Goal: Book appointment/travel/reservation

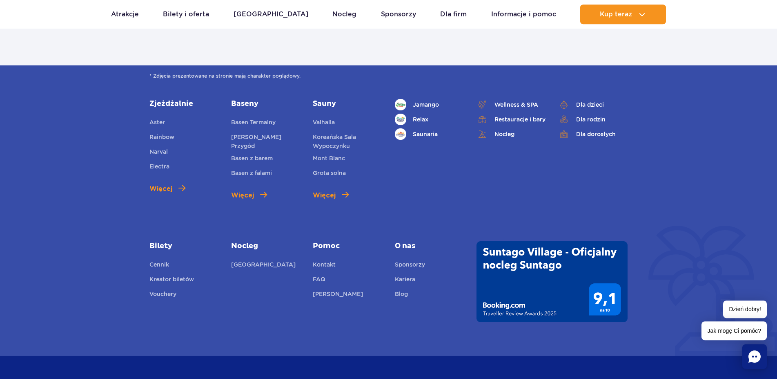
scroll to position [1069, 0]
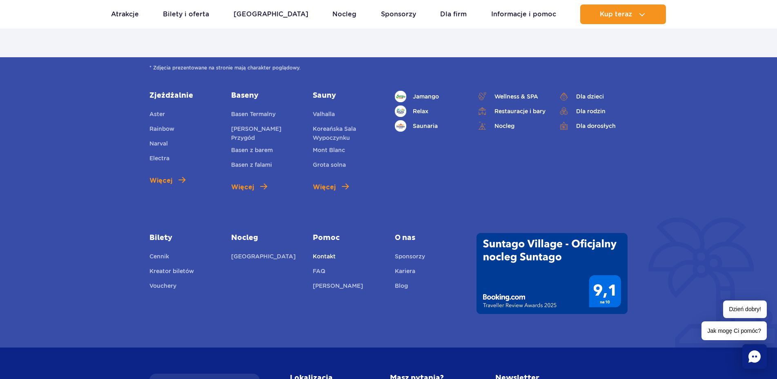
click at [329, 254] on link "Kontakt" at bounding box center [324, 257] width 23 height 11
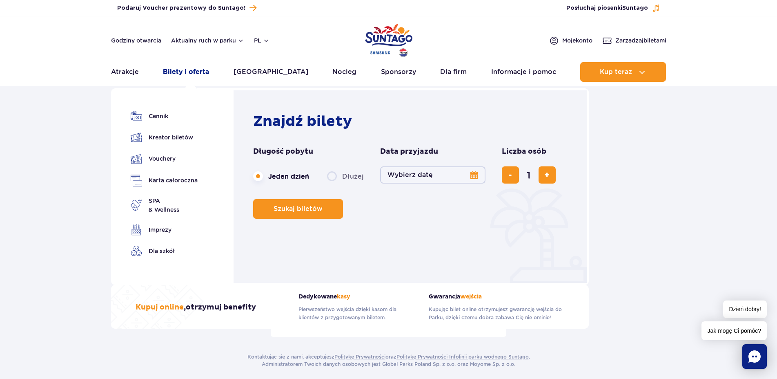
click at [184, 72] on link "Bilety i oferta" at bounding box center [186, 72] width 46 height 20
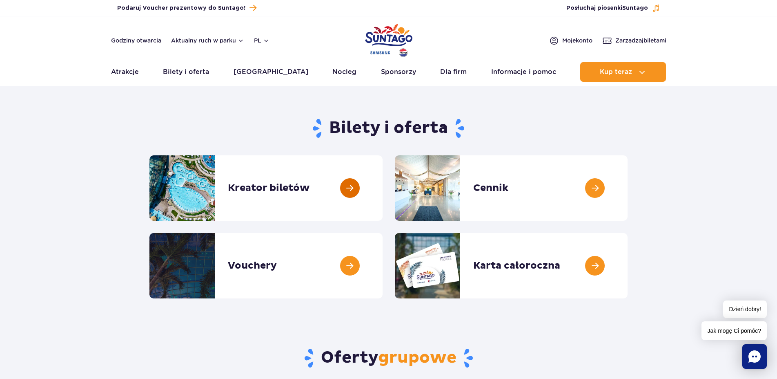
click at [383, 188] on link at bounding box center [383, 187] width 0 height 65
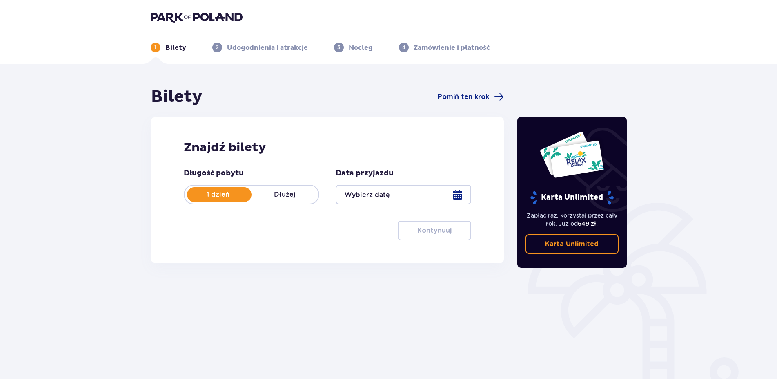
click at [242, 196] on p "1 dzień" at bounding box center [218, 194] width 67 height 9
click at [304, 195] on p "Dłużej" at bounding box center [285, 194] width 67 height 9
click at [460, 190] on div at bounding box center [404, 195] width 136 height 20
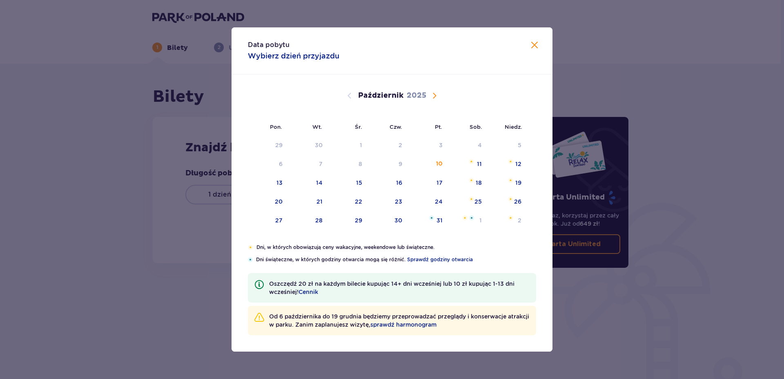
click at [437, 94] on span "Następny miesiąc" at bounding box center [435, 96] width 10 height 10
click at [434, 97] on span "Następny miesiąc" at bounding box center [435, 96] width 10 height 10
click at [475, 202] on div "27" at bounding box center [467, 202] width 40 height 18
click at [522, 205] on div "28" at bounding box center [508, 202] width 40 height 18
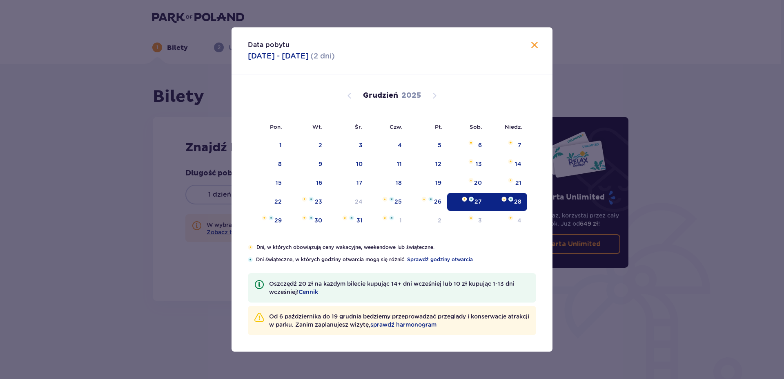
type input "[DATE] - [DATE]"
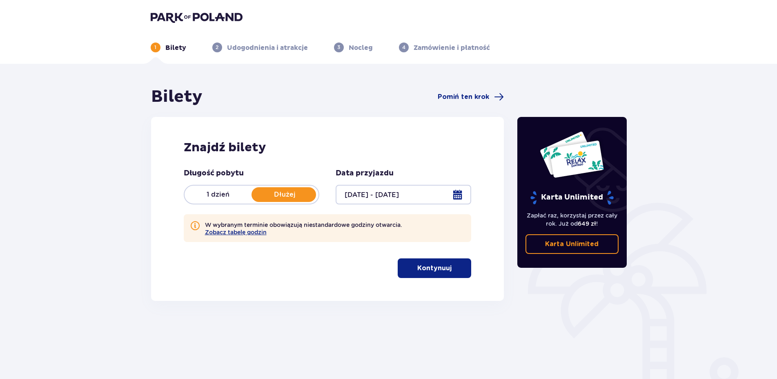
click at [440, 270] on p "Kontynuuj" at bounding box center [434, 267] width 34 height 9
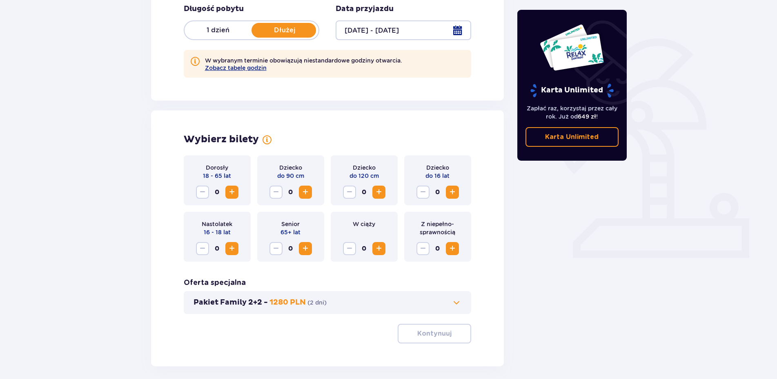
scroll to position [201, 0]
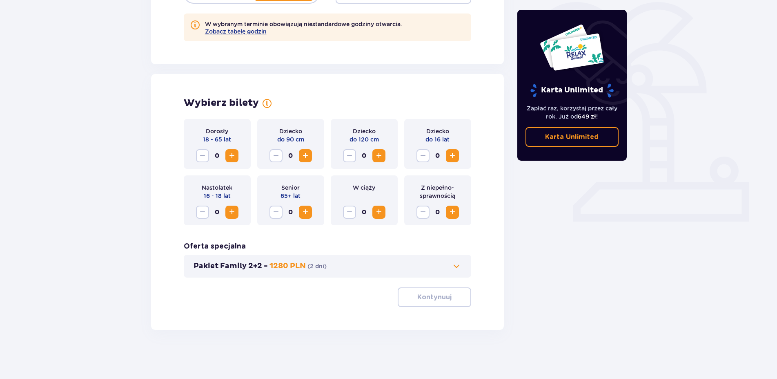
click at [230, 153] on span "Zwiększ" at bounding box center [232, 156] width 10 height 10
click at [455, 301] on span "button" at bounding box center [454, 297] width 10 height 10
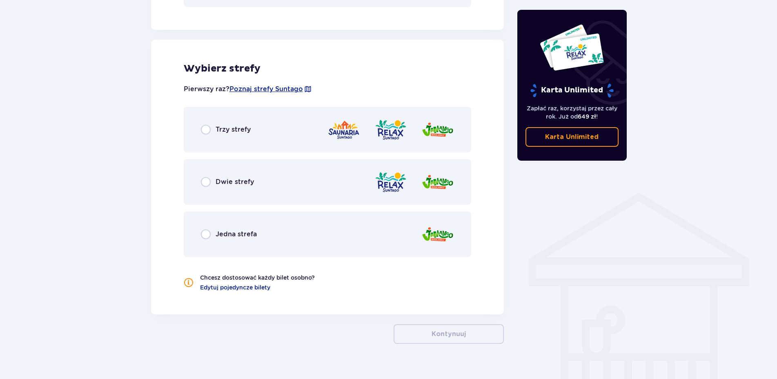
scroll to position [485, 0]
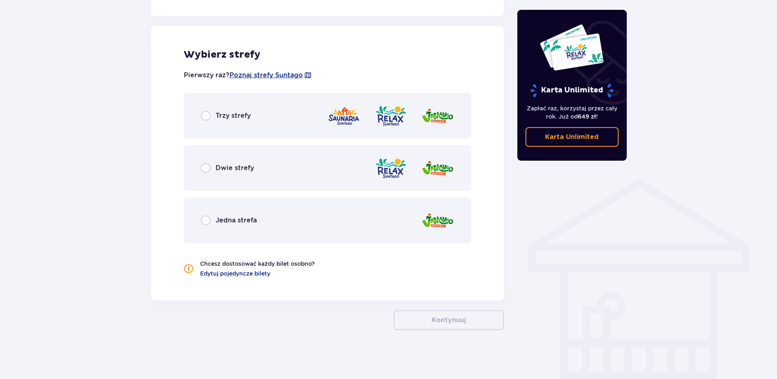
click at [204, 111] on div "Trzy strefy" at bounding box center [328, 116] width 288 height 46
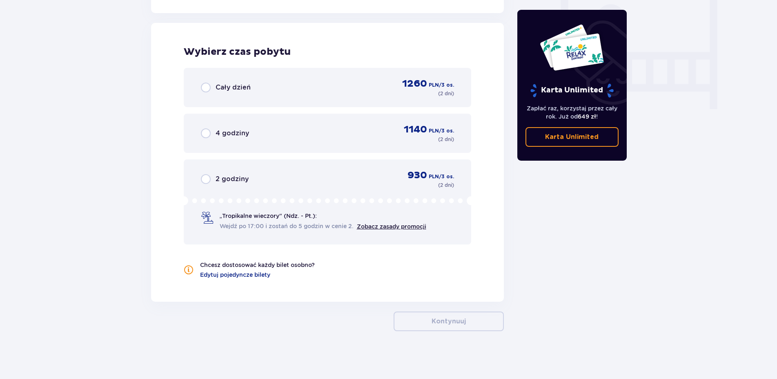
scroll to position [773, 0]
click at [208, 84] on input "radio" at bounding box center [206, 86] width 10 height 10
radio input "true"
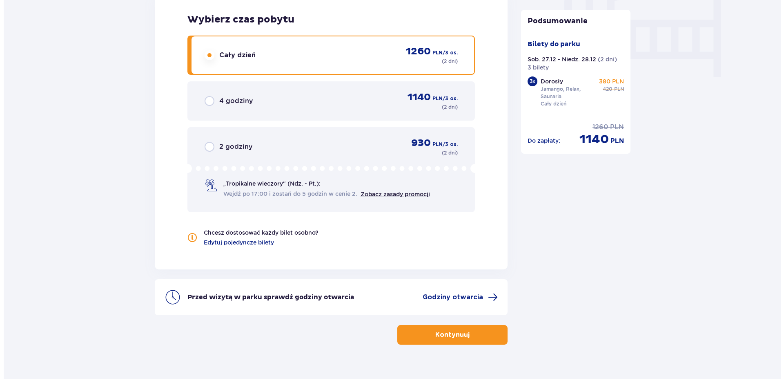
scroll to position [819, 0]
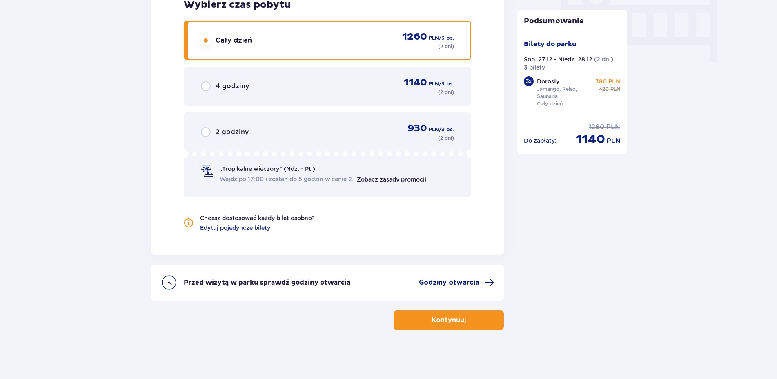
click at [464, 285] on span "Godziny otwarcia" at bounding box center [449, 282] width 60 height 9
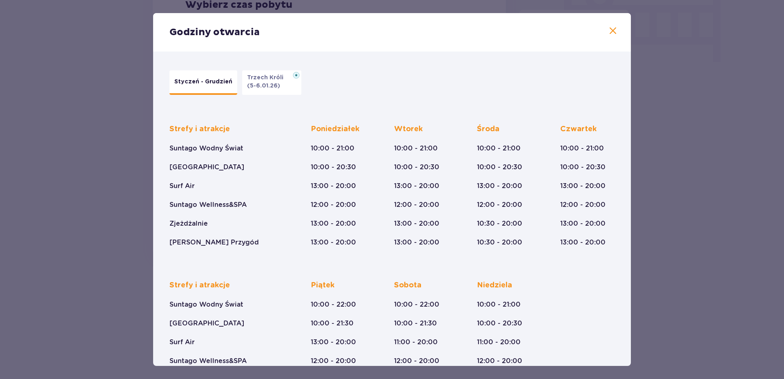
click at [608, 31] on span at bounding box center [613, 31] width 10 height 10
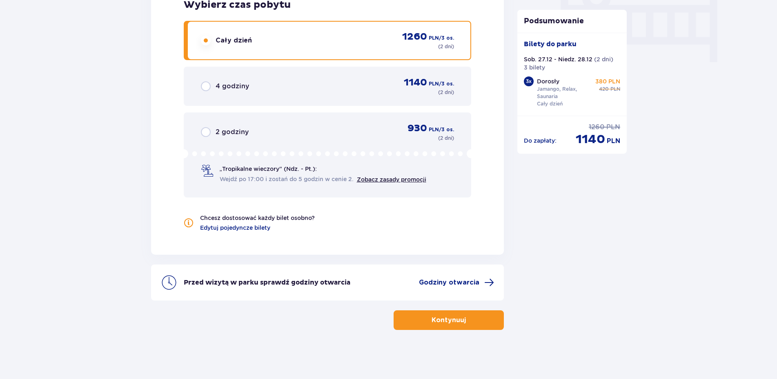
click at [474, 321] on button "Kontynuuj" at bounding box center [449, 320] width 110 height 20
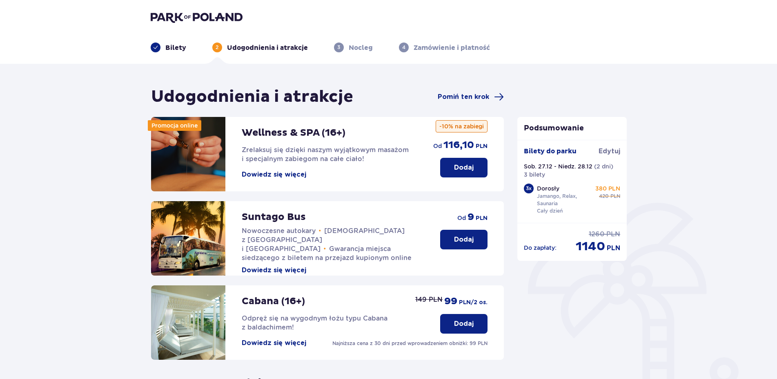
click at [469, 328] on p "Dodaj" at bounding box center [464, 323] width 20 height 9
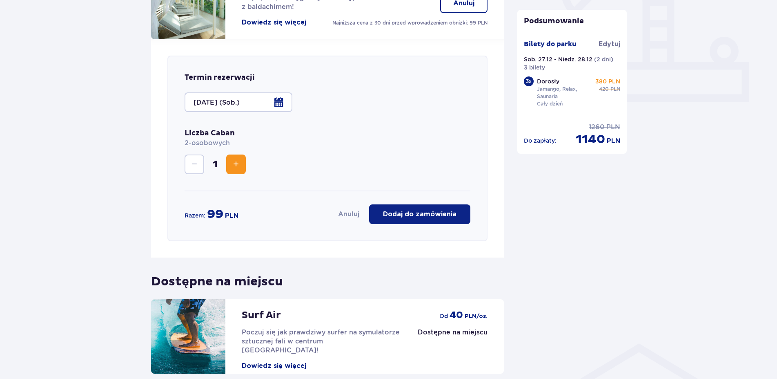
scroll to position [366, 0]
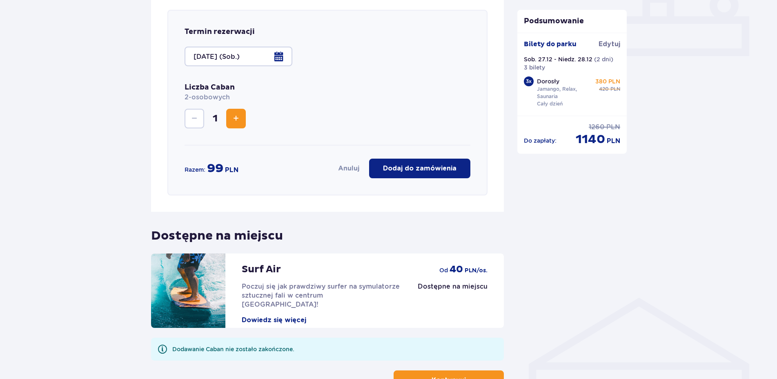
click at [443, 166] on p "Dodaj do zamówienia" at bounding box center [420, 168] width 74 height 9
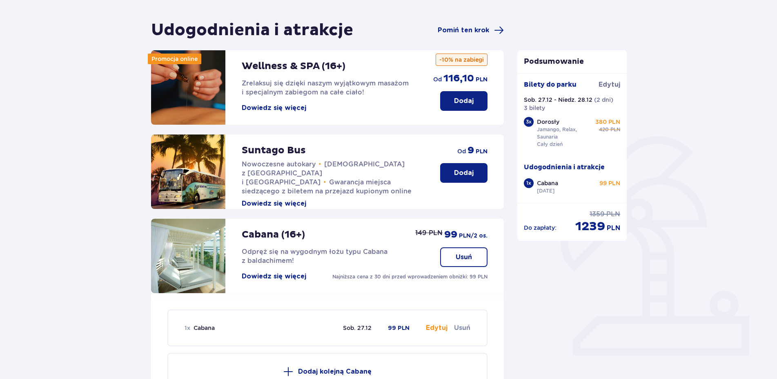
scroll to position [0, 0]
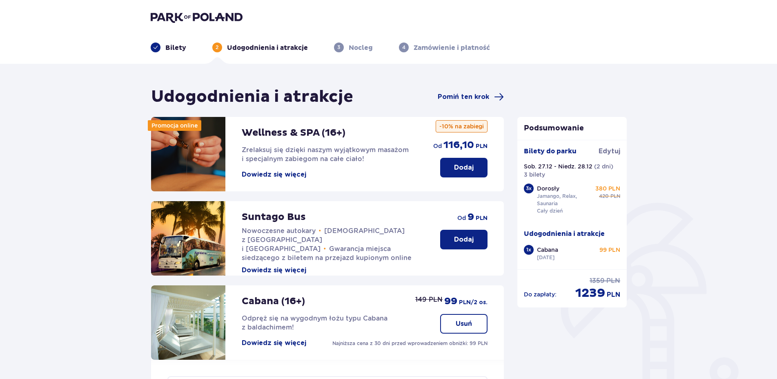
click at [469, 163] on button "Dodaj" at bounding box center [463, 168] width 47 height 20
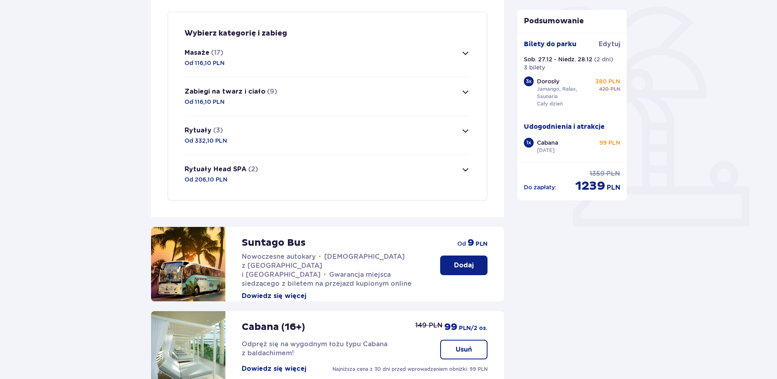
scroll to position [198, 0]
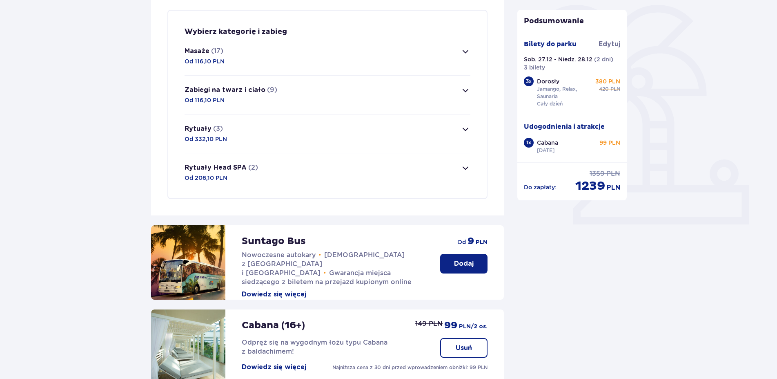
click at [463, 52] on span "button" at bounding box center [466, 52] width 10 height 10
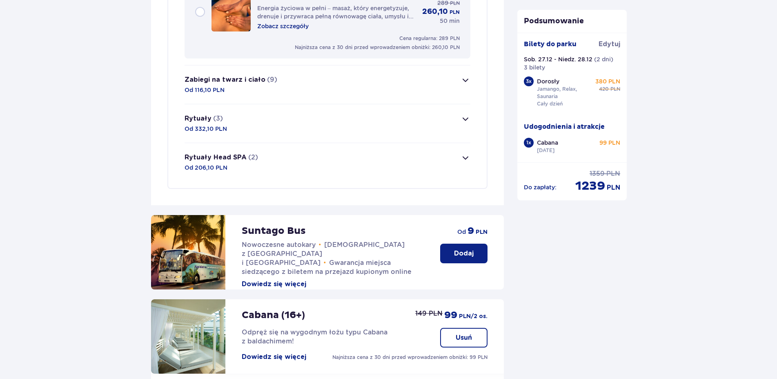
scroll to position [1609, 0]
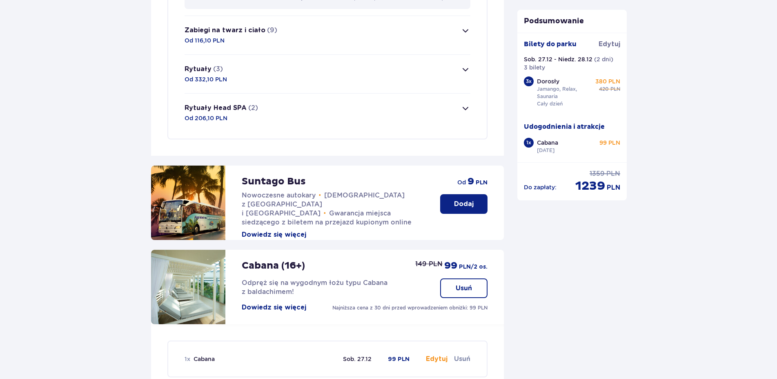
click at [463, 69] on span "button" at bounding box center [466, 70] width 10 height 10
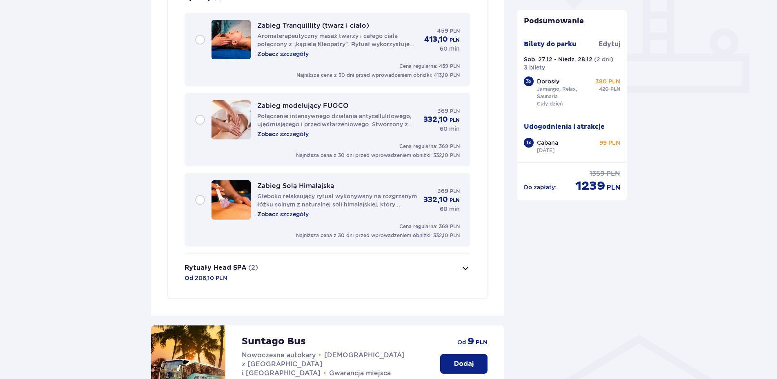
scroll to position [312, 0]
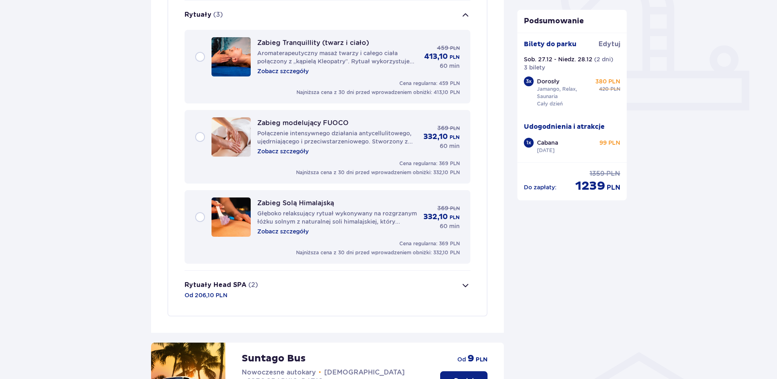
click at [466, 287] on span "button" at bounding box center [466, 285] width 10 height 10
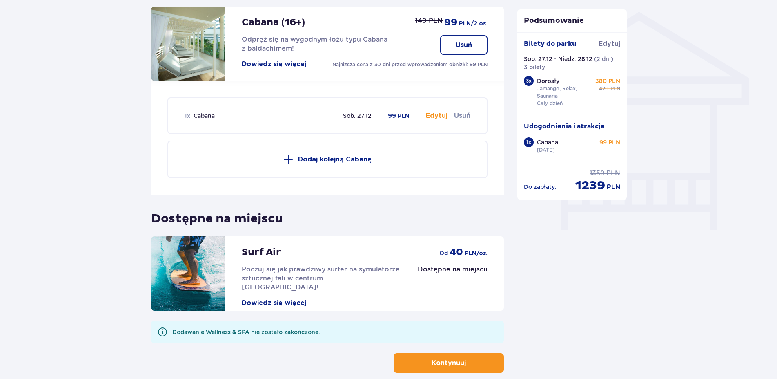
scroll to position [694, 0]
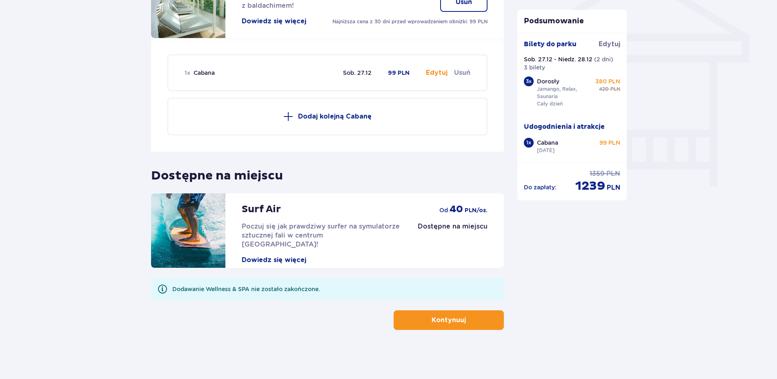
click at [460, 321] on button "Kontynuuj" at bounding box center [449, 320] width 110 height 20
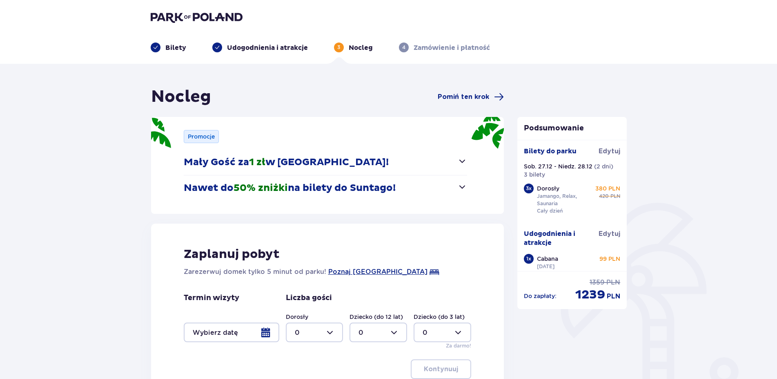
scroll to position [101, 0]
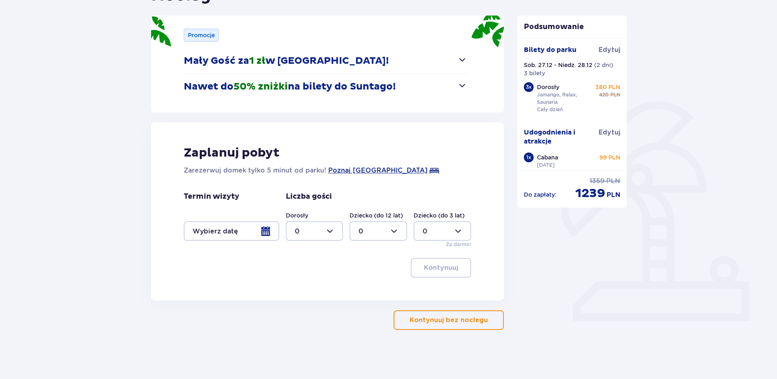
click at [330, 232] on div at bounding box center [315, 231] width 58 height 20
click at [301, 308] on div "3" at bounding box center [315, 307] width 40 height 9
type input "3"
click at [261, 235] on div at bounding box center [232, 231] width 96 height 20
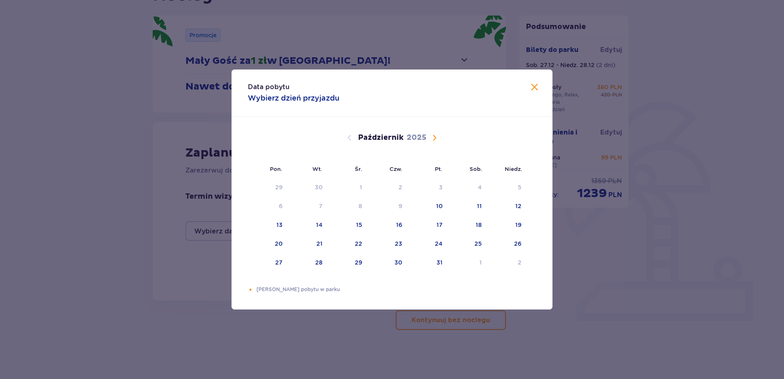
click at [436, 136] on span "Następny miesiąc" at bounding box center [435, 138] width 10 height 10
click at [473, 241] on div "Pomarańczowa kropka" at bounding box center [471, 243] width 5 height 5
click at [523, 241] on div "28" at bounding box center [508, 244] width 40 height 18
type input "[DATE] - [DATE]"
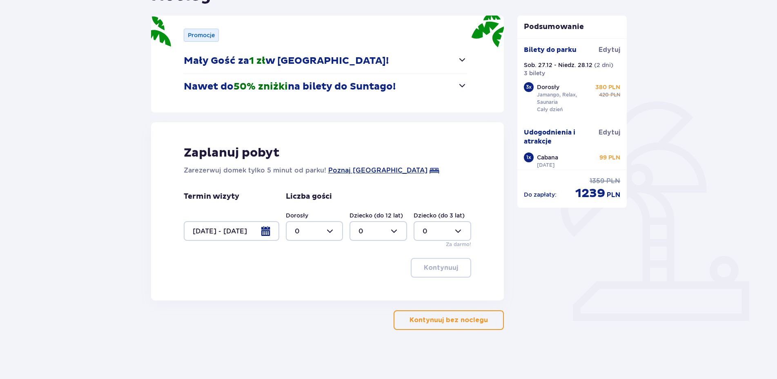
click at [334, 232] on div at bounding box center [315, 231] width 58 height 20
click at [301, 305] on div "3" at bounding box center [315, 307] width 40 height 9
type input "3"
drag, startPoint x: 437, startPoint y: 271, endPoint x: 526, endPoint y: 264, distance: 89.3
click at [438, 270] on p "Kontynuuj" at bounding box center [441, 267] width 34 height 9
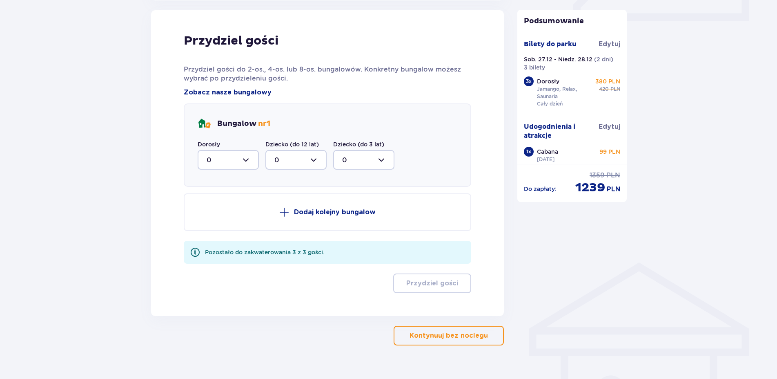
scroll to position [402, 0]
click at [246, 158] on div at bounding box center [228, 160] width 61 height 20
click at [214, 233] on div "3" at bounding box center [228, 235] width 43 height 9
type input "3"
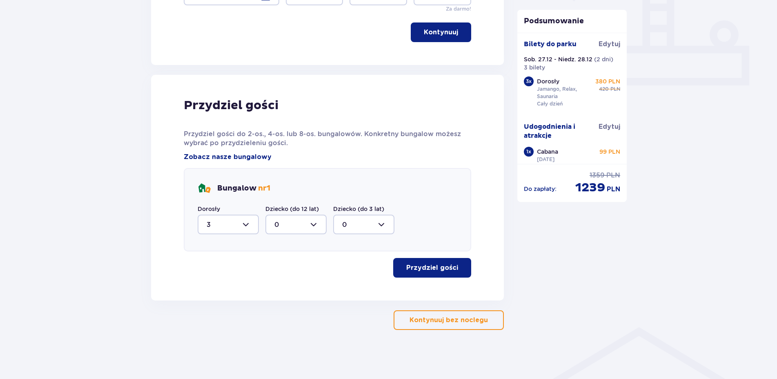
scroll to position [337, 0]
click at [429, 268] on p "Przydziel gości" at bounding box center [432, 267] width 52 height 9
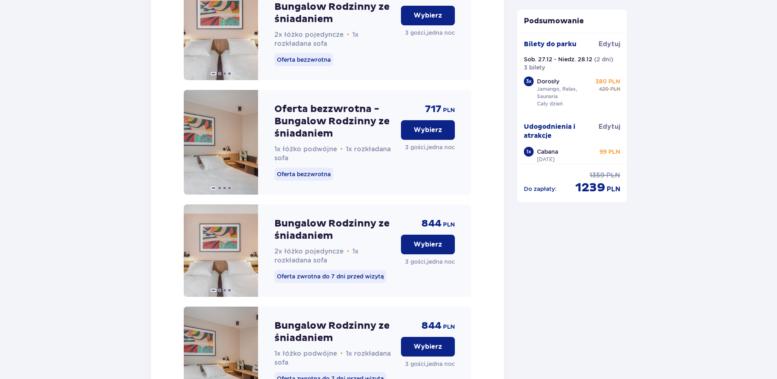
scroll to position [1161, 0]
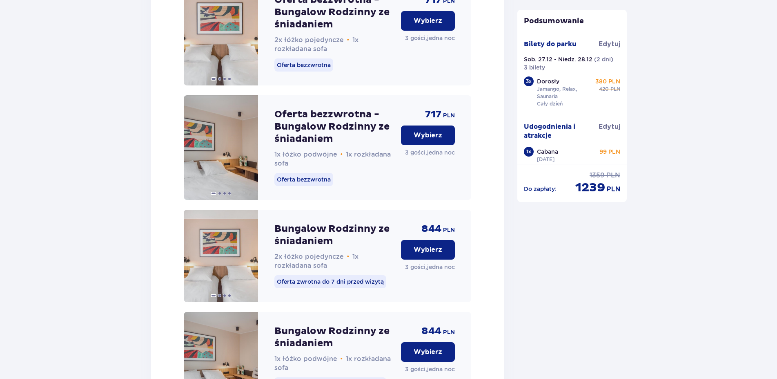
drag, startPoint x: 443, startPoint y: 140, endPoint x: 590, endPoint y: 274, distance: 198.6
click at [443, 141] on button "Wybierz" at bounding box center [428, 135] width 54 height 20
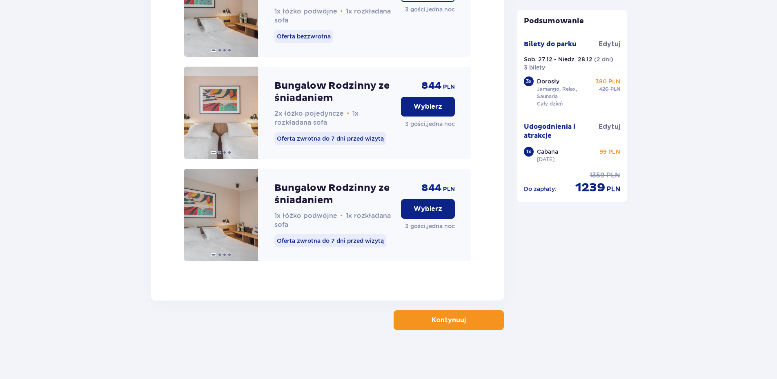
scroll to position [1314, 0]
click at [483, 318] on button "Kontynuuj" at bounding box center [449, 320] width 110 height 20
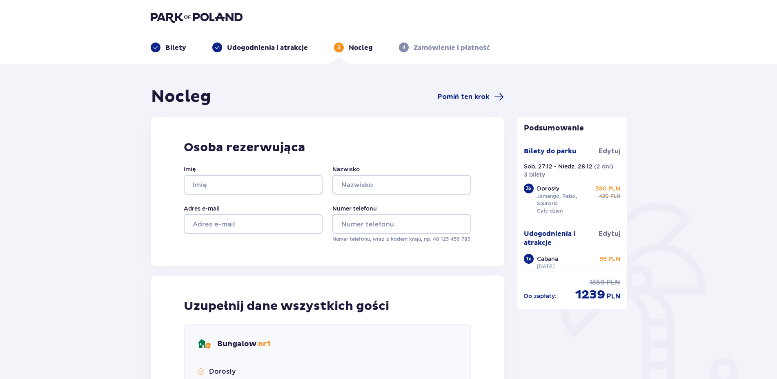
scroll to position [7, 0]
